Goal: Information Seeking & Learning: Learn about a topic

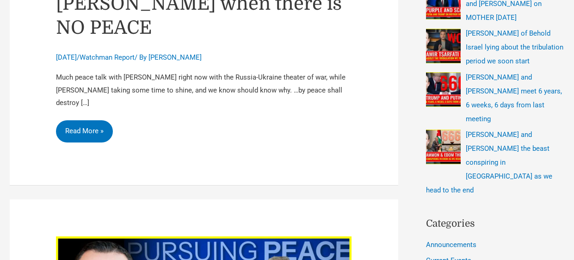
scroll to position [374, 0]
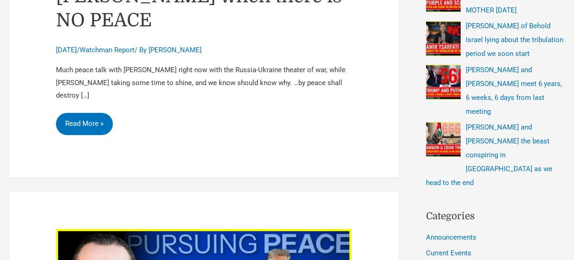
click at [239, 113] on p "Peace, peace with Trump when there is NO PEACE Read More »" at bounding box center [204, 124] width 296 height 22
click at [90, 113] on link "Peace, peace with Trump when there is NO PEACE Read More »" at bounding box center [84, 124] width 57 height 22
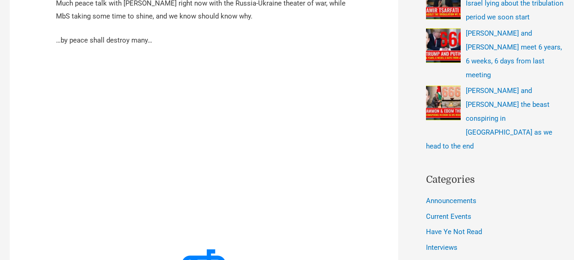
scroll to position [425, 0]
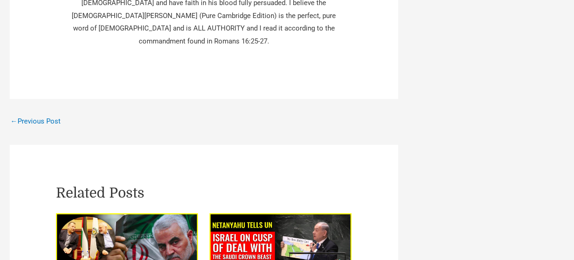
scroll to position [994, 0]
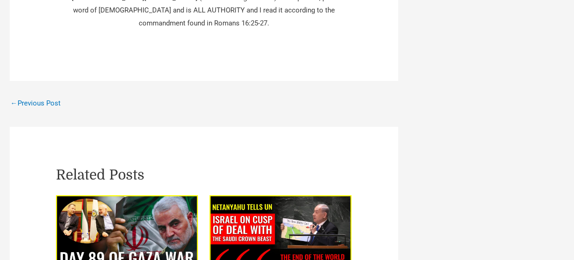
click at [567, 129] on div "Peace, peace with Trump when there is NO PEACE August 19, 2025 / Watchman Repor…" at bounding box center [287, 6] width 574 height 1815
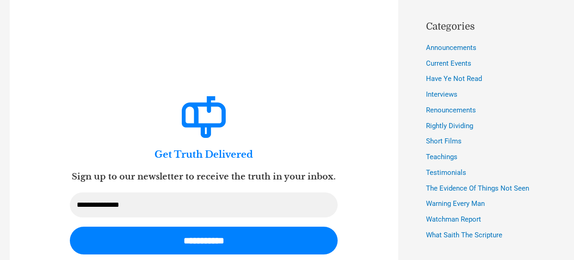
scroll to position [532, 0]
